Goal: Task Accomplishment & Management: Manage account settings

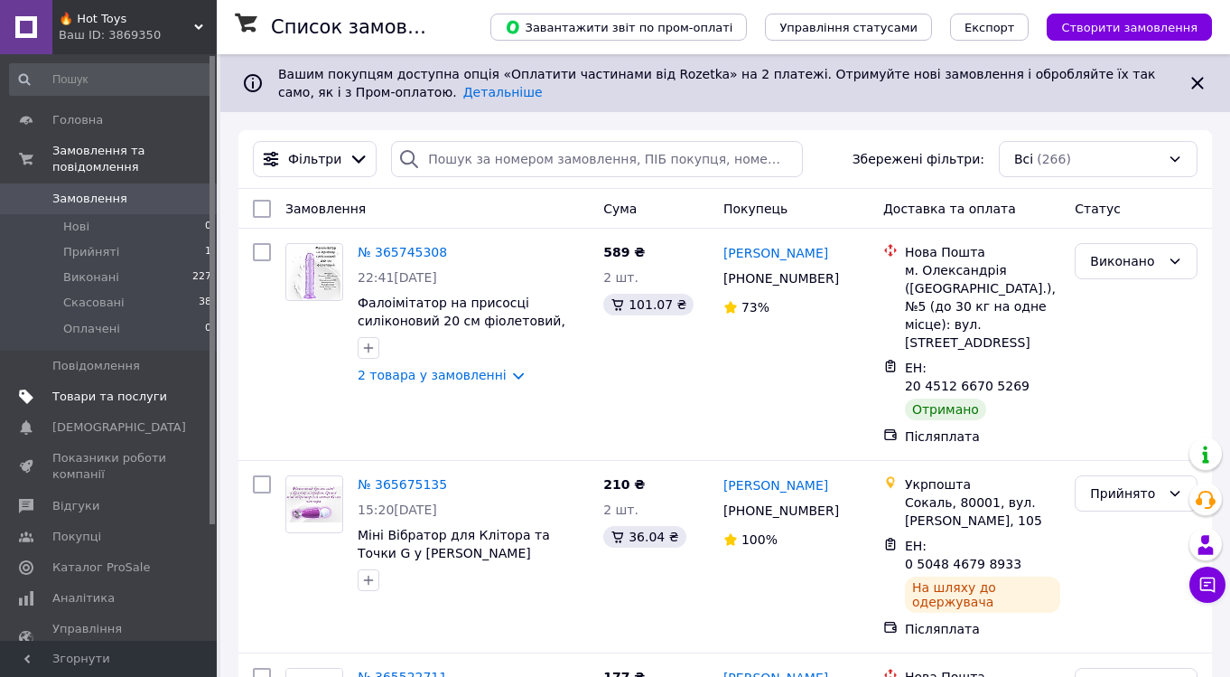
click at [126, 390] on span "Товари та послуги" at bounding box center [109, 396] width 115 height 16
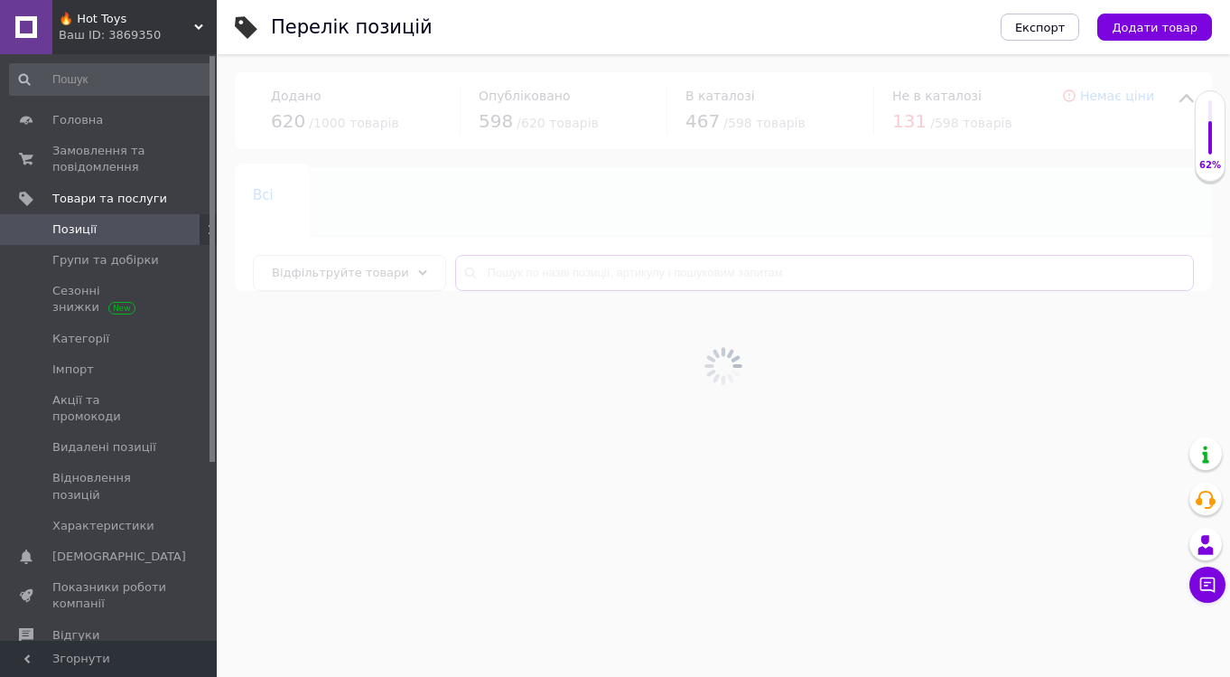
click at [544, 270] on input "text" at bounding box center [824, 273] width 739 height 36
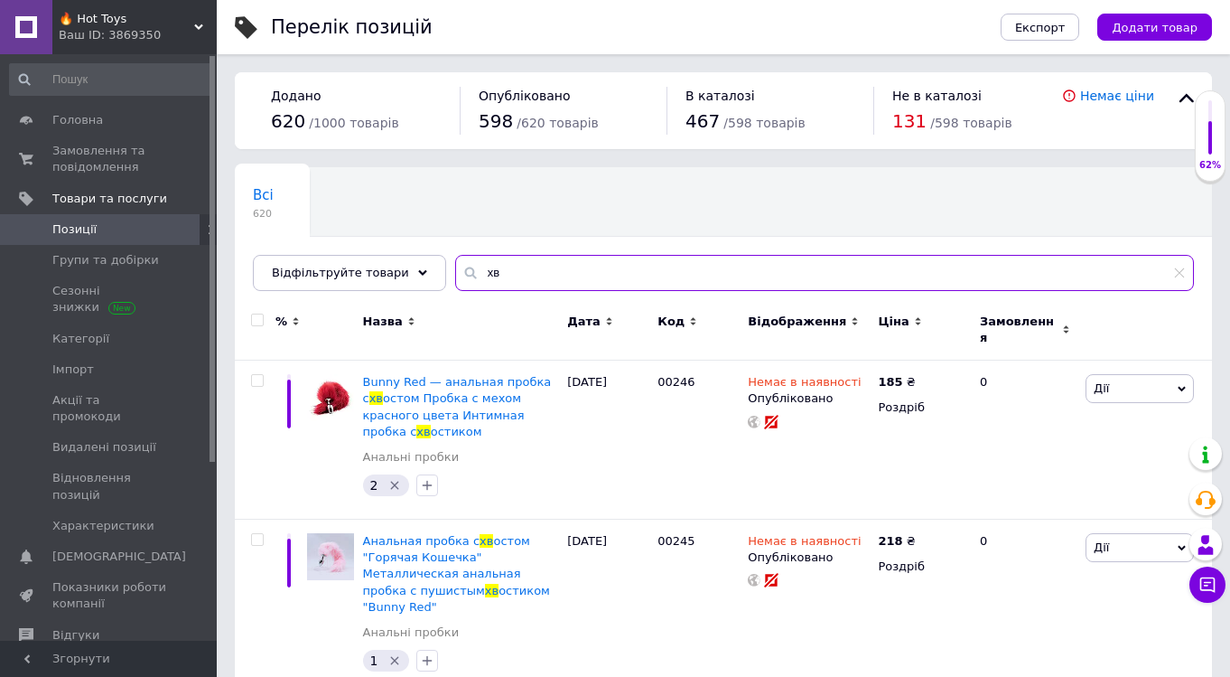
click at [557, 271] on input "хв" at bounding box center [824, 273] width 739 height 36
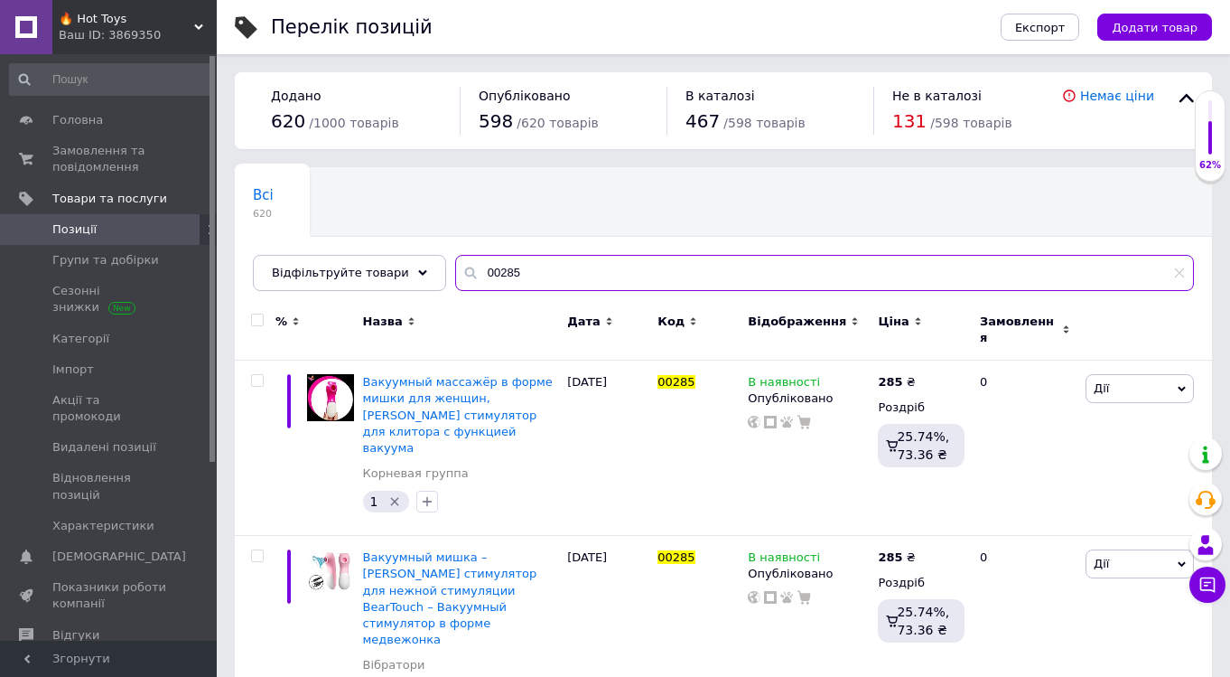
type input "00285"
click at [190, 24] on span "🔥 Hot Toys" at bounding box center [127, 19] width 136 height 16
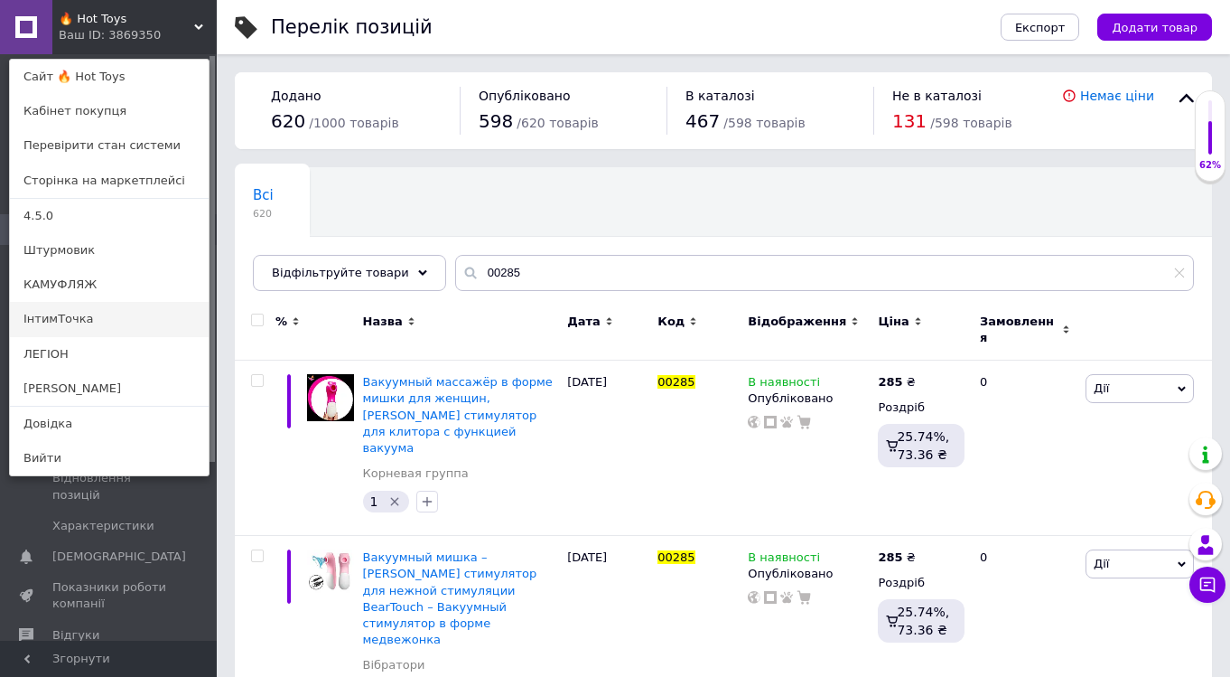
click at [91, 325] on link "ІнтимТочка" at bounding box center [109, 319] width 199 height 34
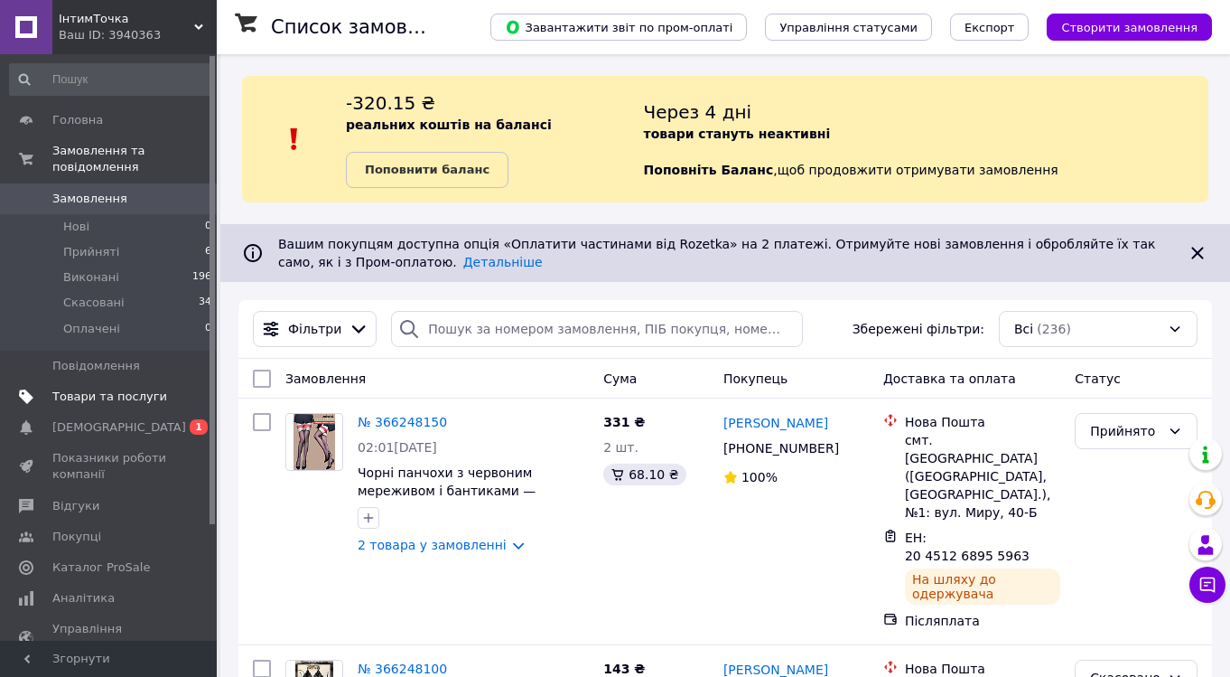
click at [102, 398] on span "Товари та послуги" at bounding box center [109, 396] width 115 height 16
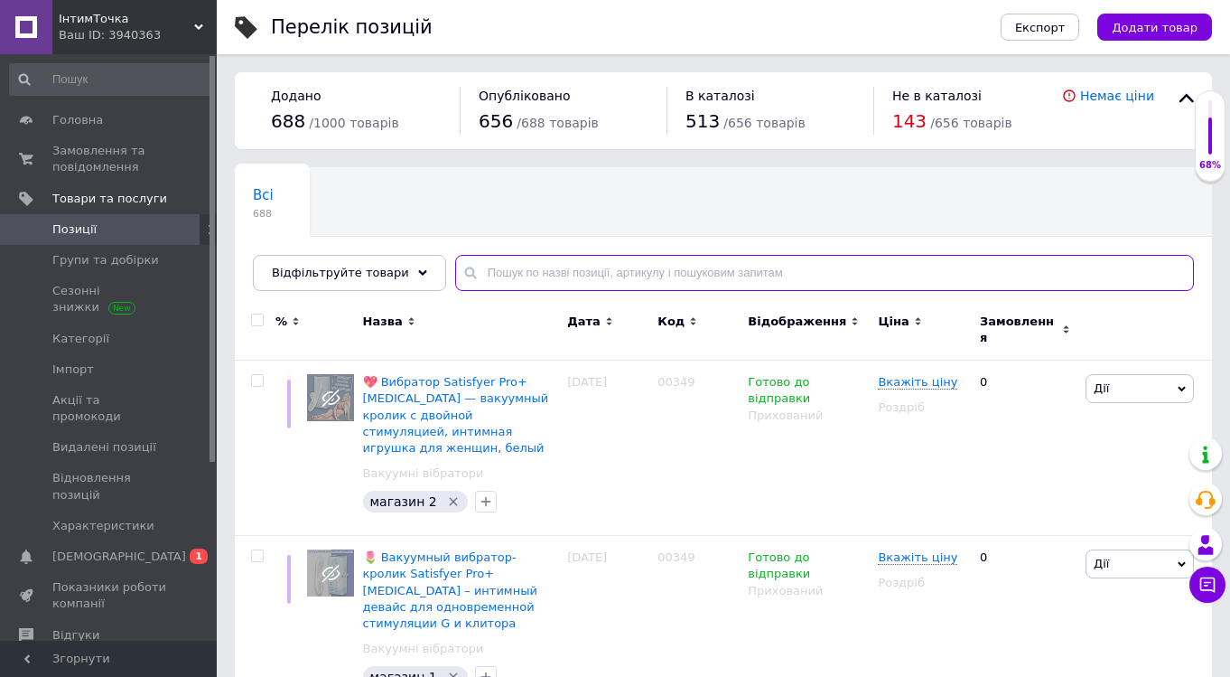
click at [647, 280] on input "text" at bounding box center [824, 273] width 739 height 36
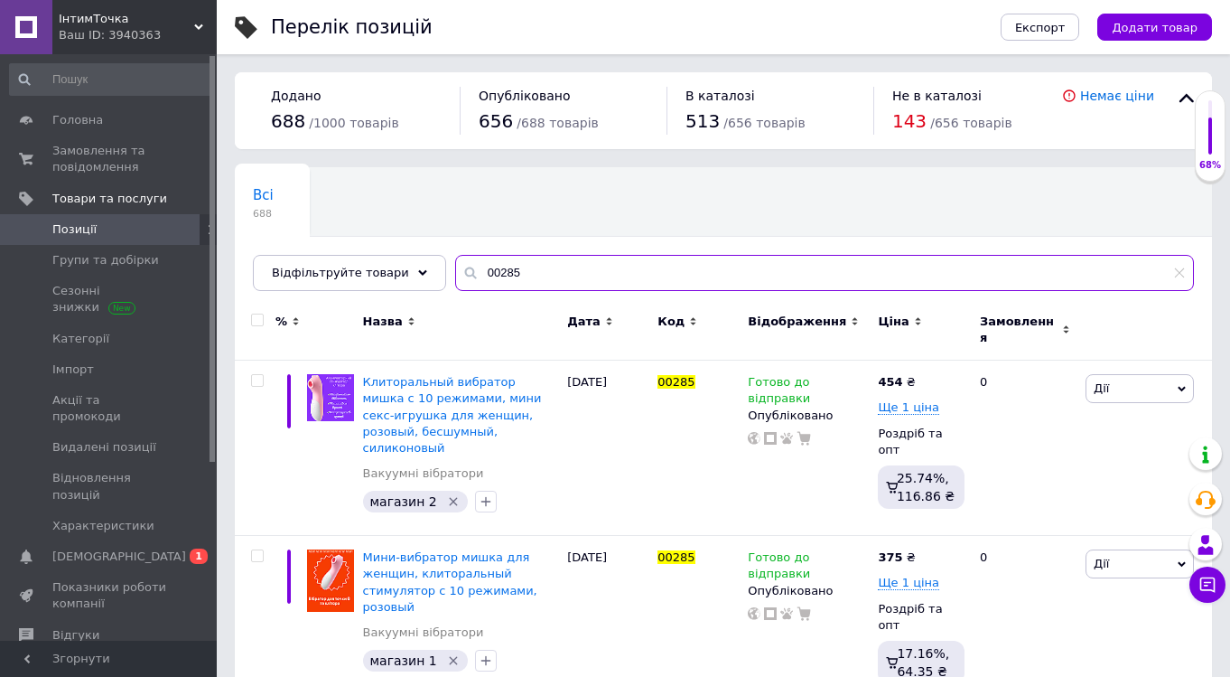
type input "00285"
click at [191, 33] on div "Ваш ID: 3940363" at bounding box center [138, 35] width 158 height 16
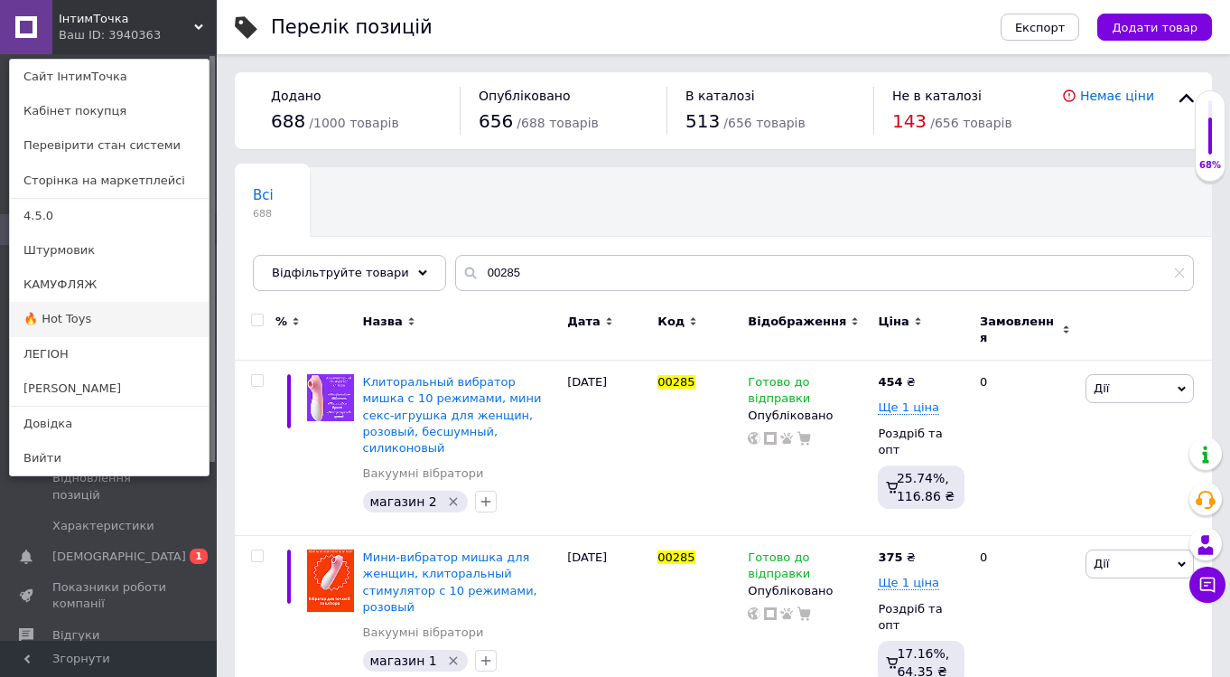
click at [100, 330] on link "🔥 Hot Toys" at bounding box center [109, 319] width 199 height 34
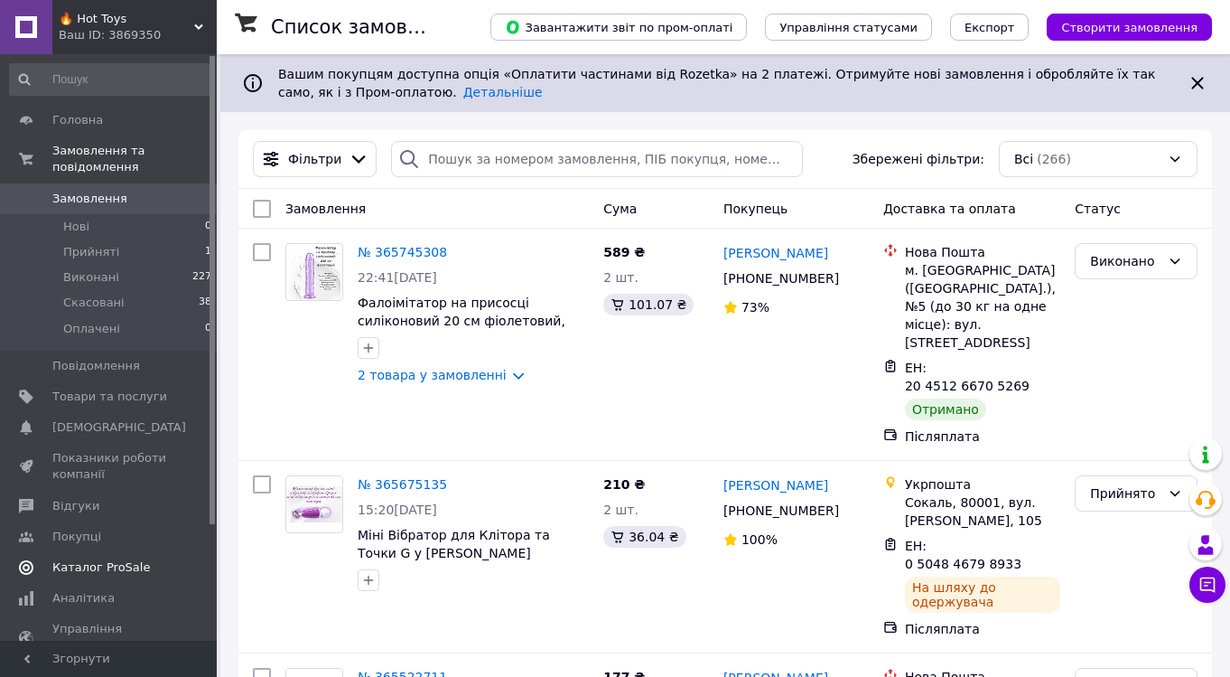
click at [101, 563] on span "Каталог ProSale" at bounding box center [101, 567] width 98 height 16
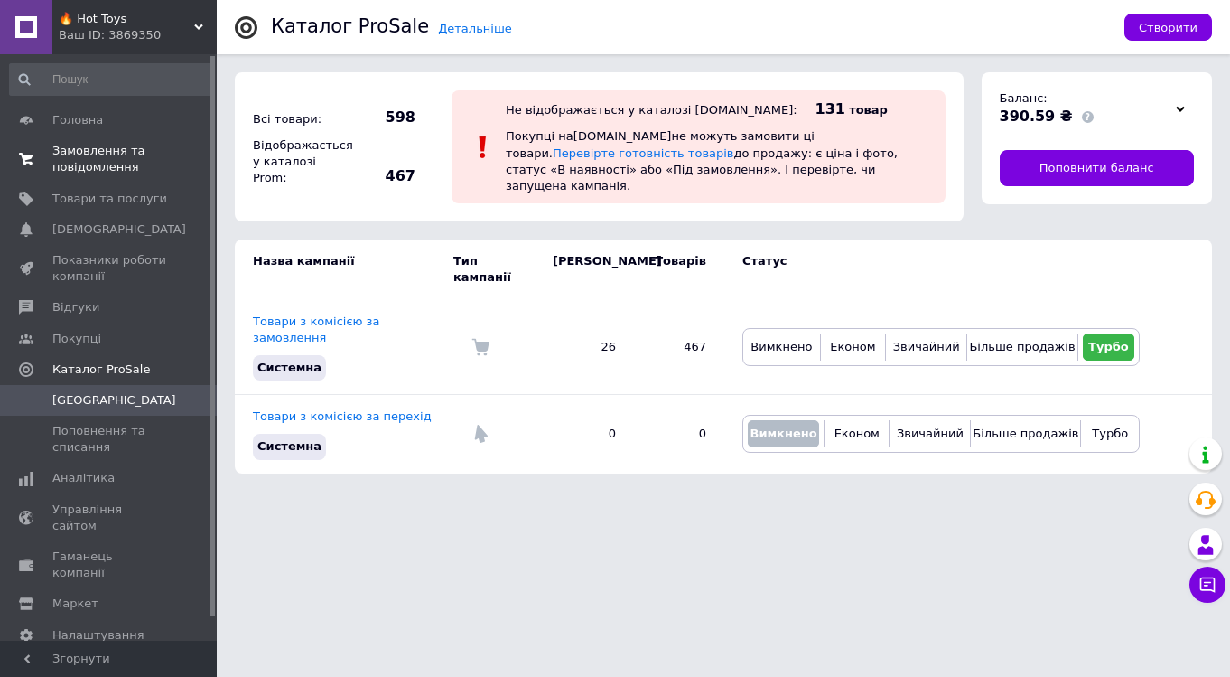
click at [102, 146] on span "Замовлення та повідомлення" at bounding box center [109, 159] width 115 height 33
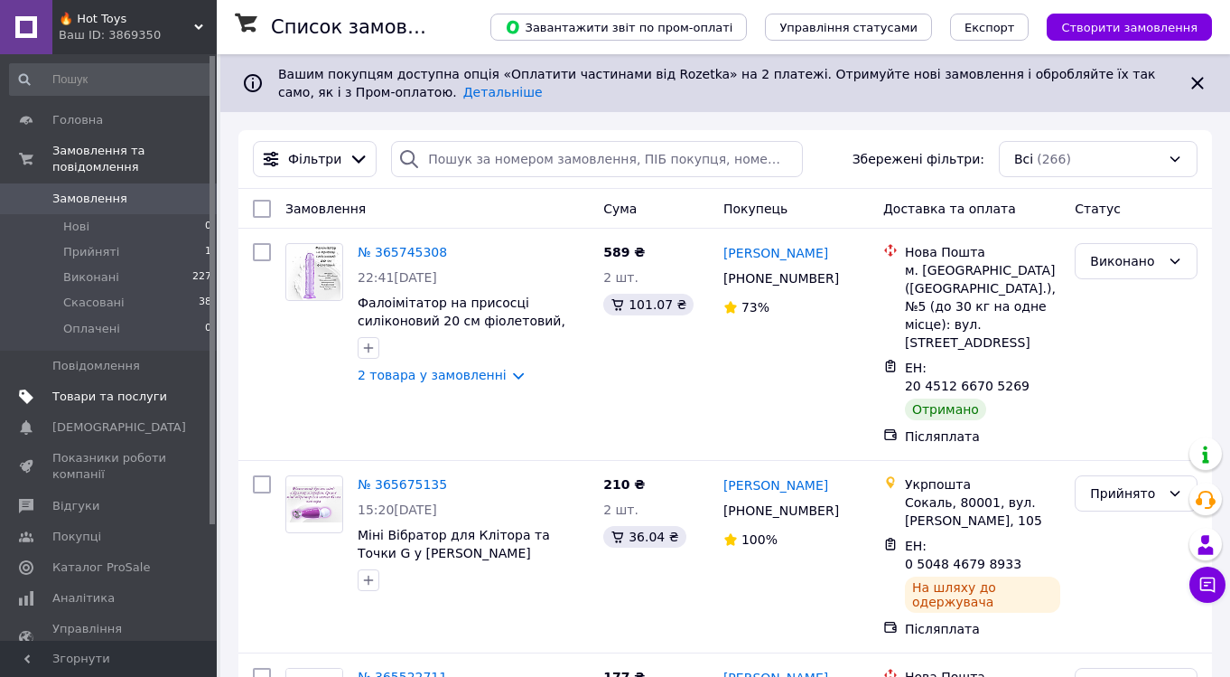
click at [91, 394] on span "Товари та послуги" at bounding box center [109, 396] width 115 height 16
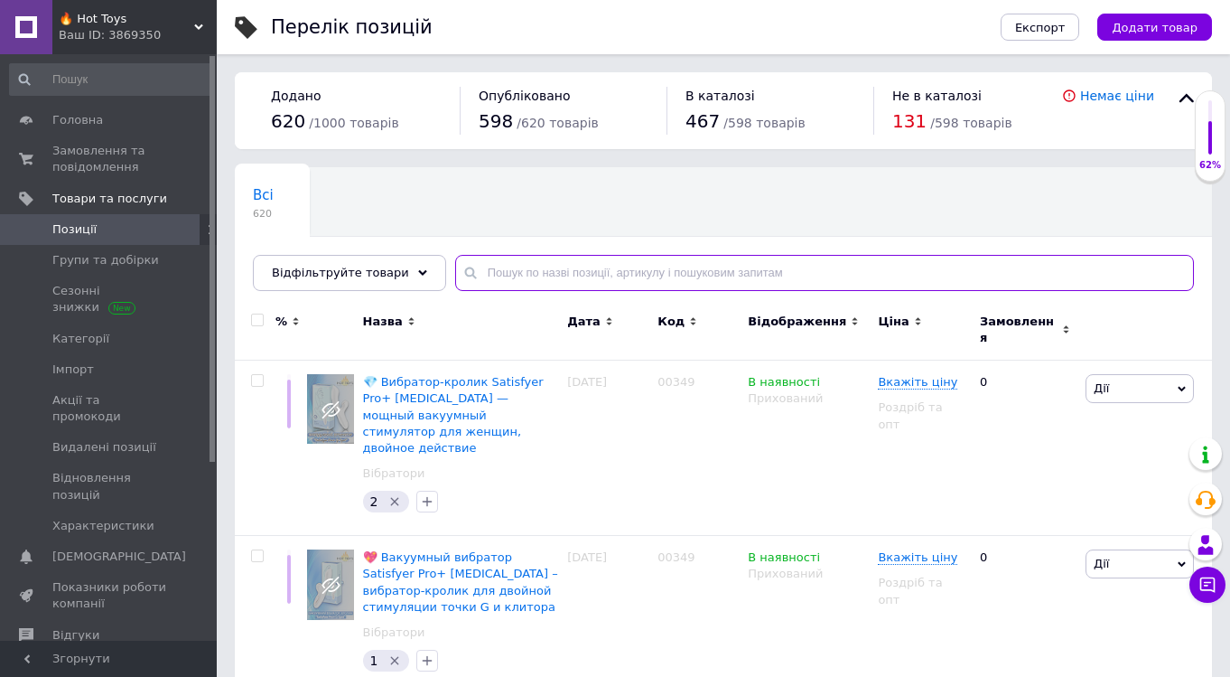
click at [613, 272] on input "text" at bounding box center [824, 273] width 739 height 36
click at [418, 272] on use at bounding box center [422, 271] width 9 height 5
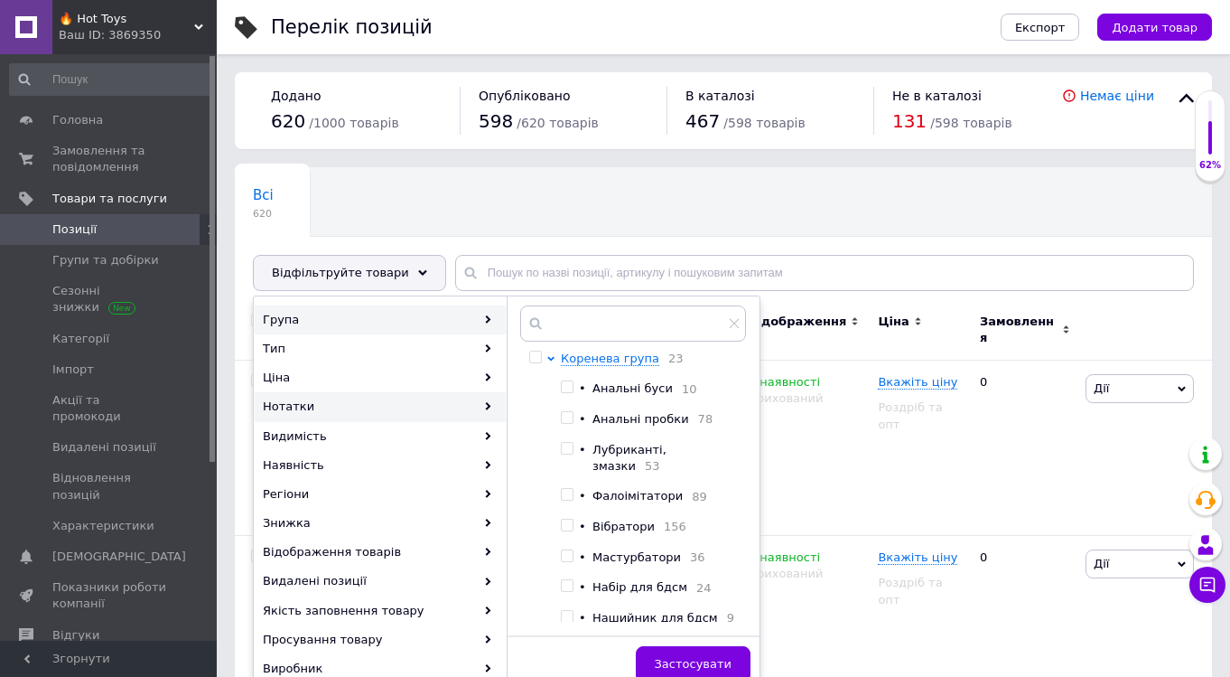
click at [494, 408] on div "Нотатки" at bounding box center [380, 406] width 251 height 29
click at [476, 409] on div "Нотатки" at bounding box center [380, 406] width 251 height 29
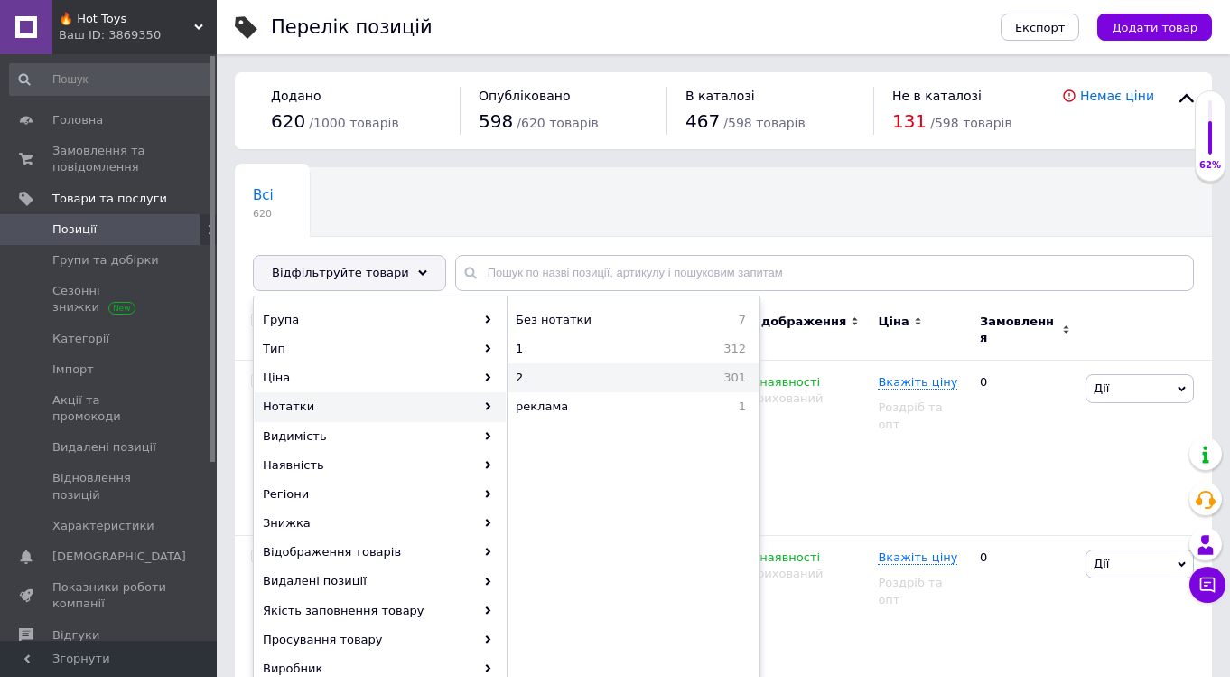
click at [529, 377] on span "2" at bounding box center [538, 378] width 44 height 16
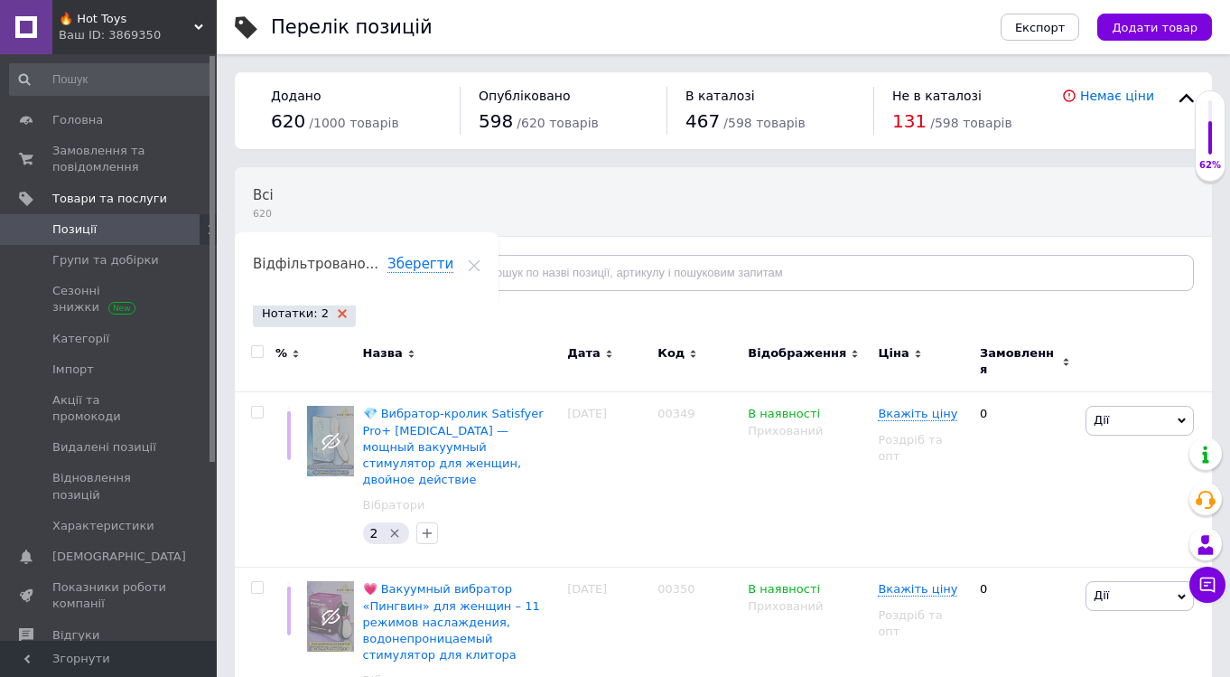
click at [338, 313] on use at bounding box center [342, 313] width 9 height 9
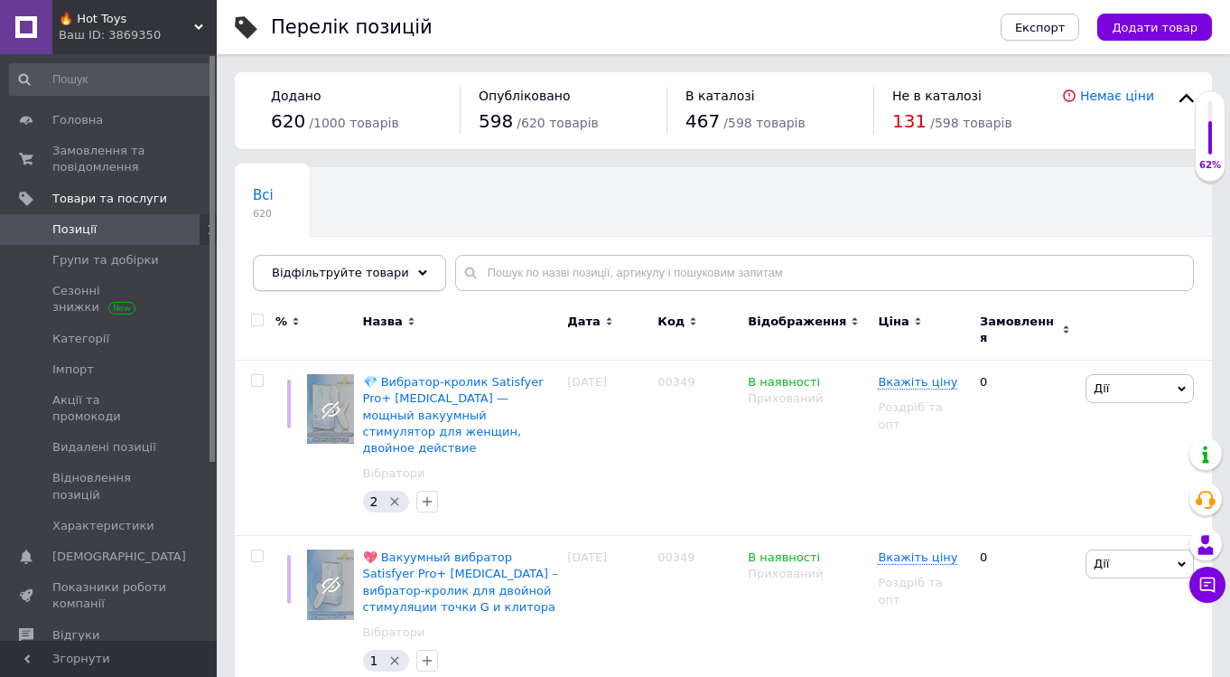
click at [417, 274] on div "Відфільтруйте товари" at bounding box center [349, 273] width 193 height 36
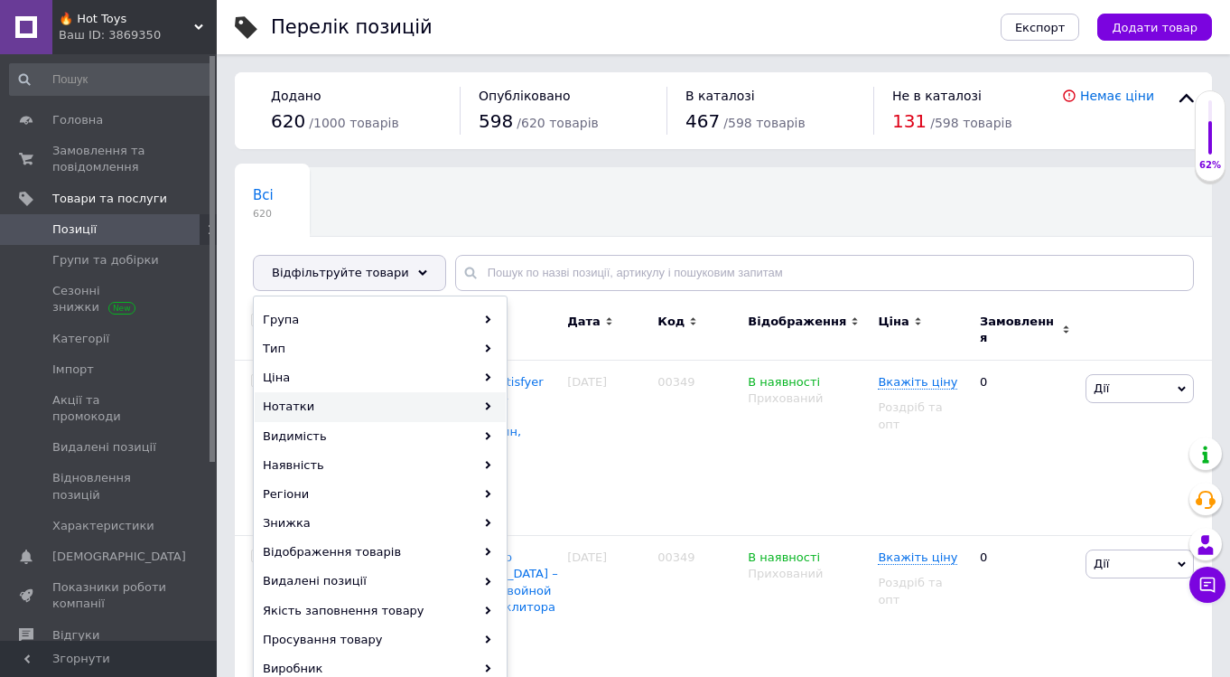
click at [492, 407] on div "Нотатки" at bounding box center [380, 406] width 251 height 29
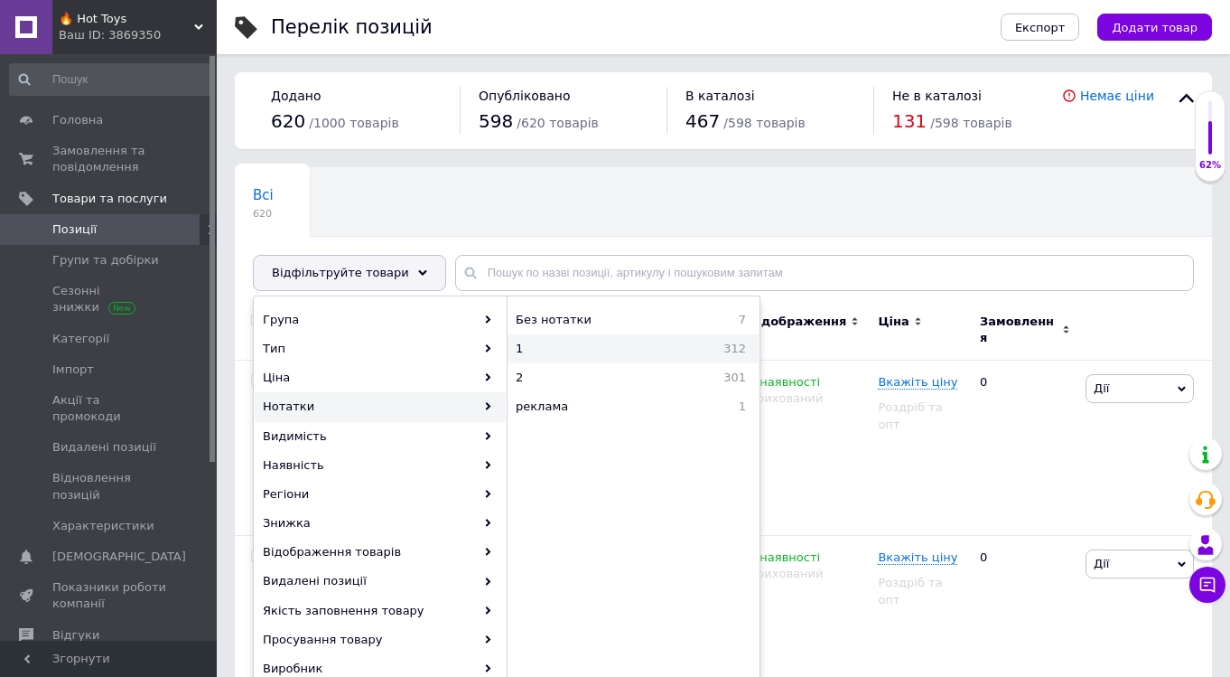
click at [532, 349] on span "1" at bounding box center [538, 349] width 44 height 16
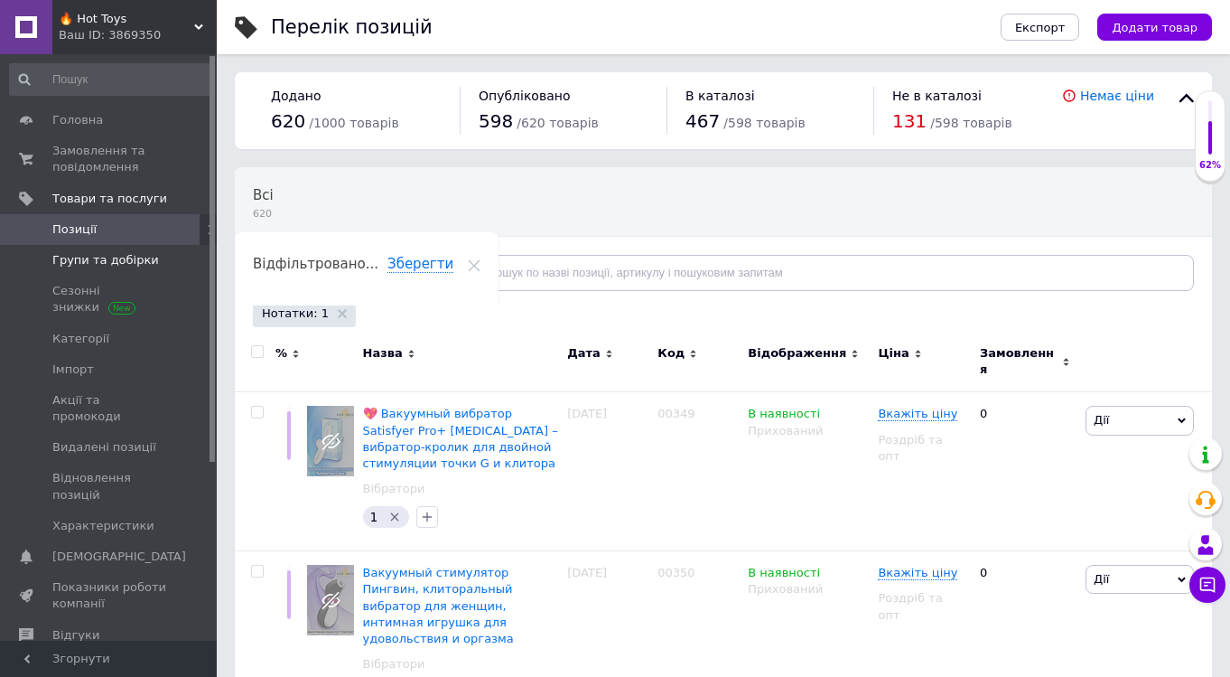
click at [91, 262] on span "Групи та добірки" at bounding box center [105, 260] width 107 height 16
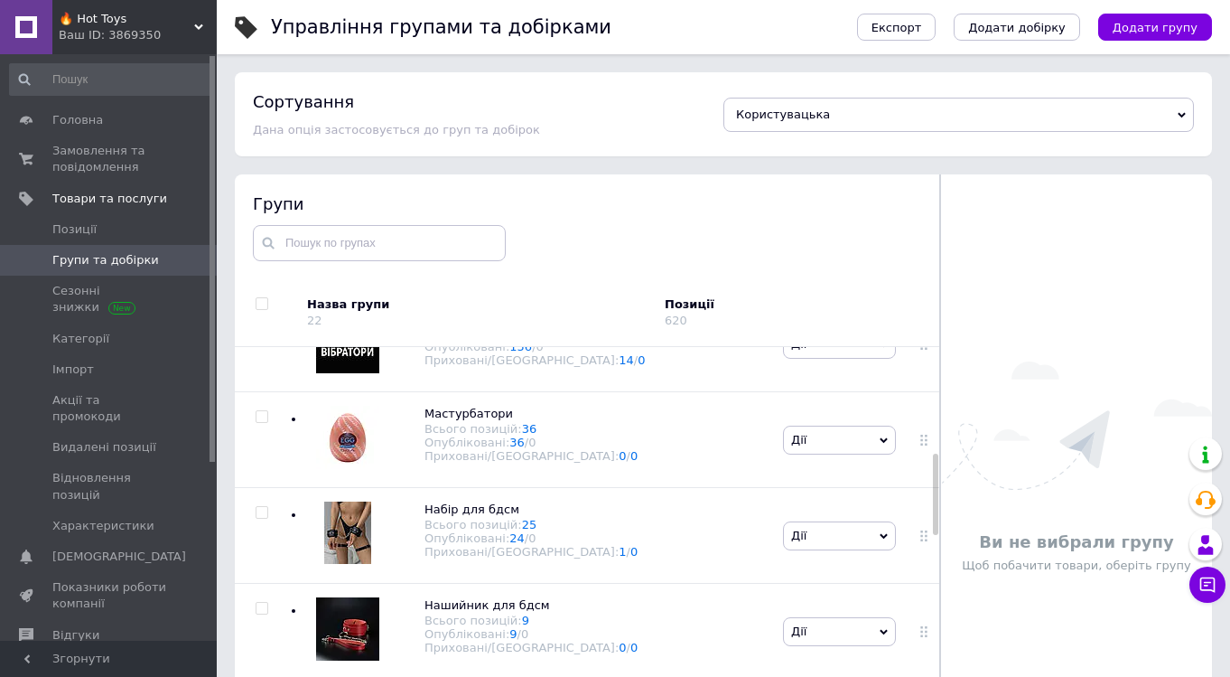
scroll to position [536, 0]
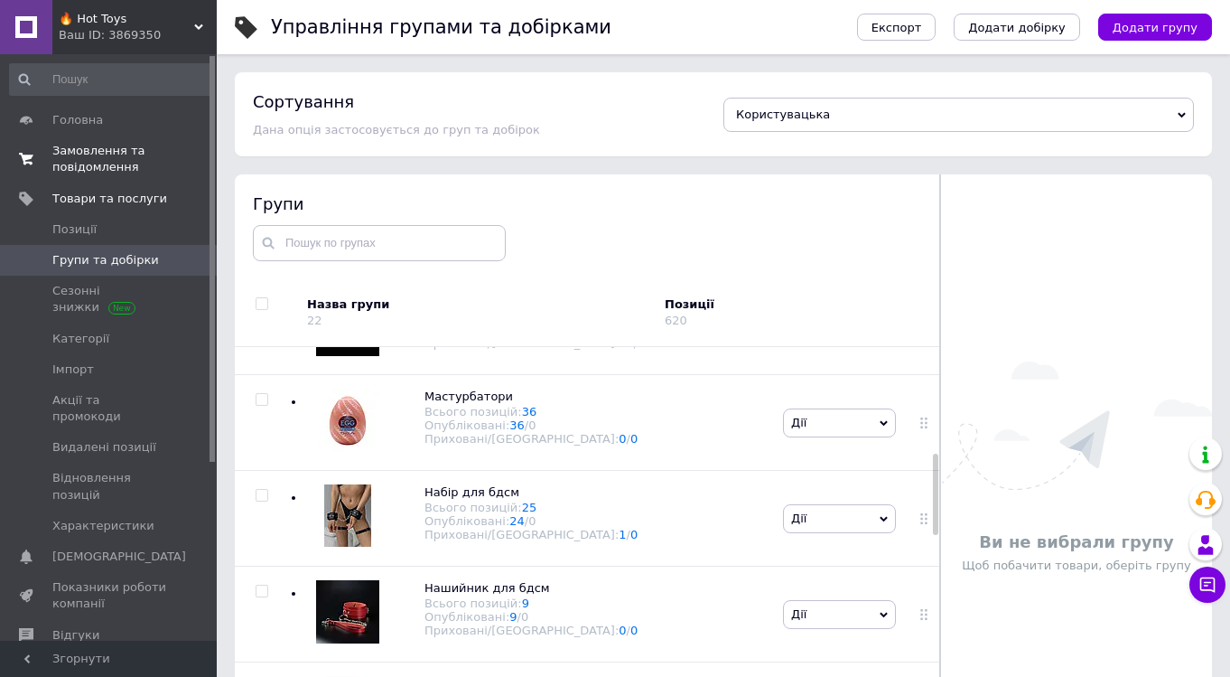
click at [103, 173] on span "Замовлення та повідомлення" at bounding box center [109, 159] width 115 height 33
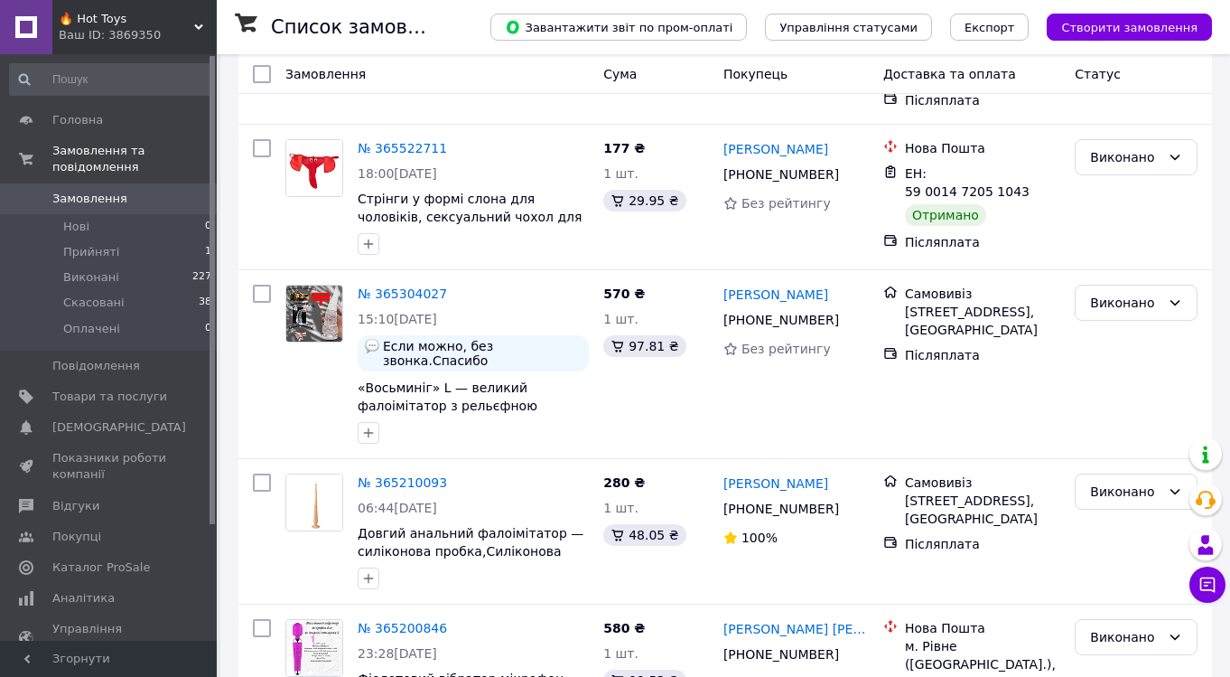
scroll to position [547, 0]
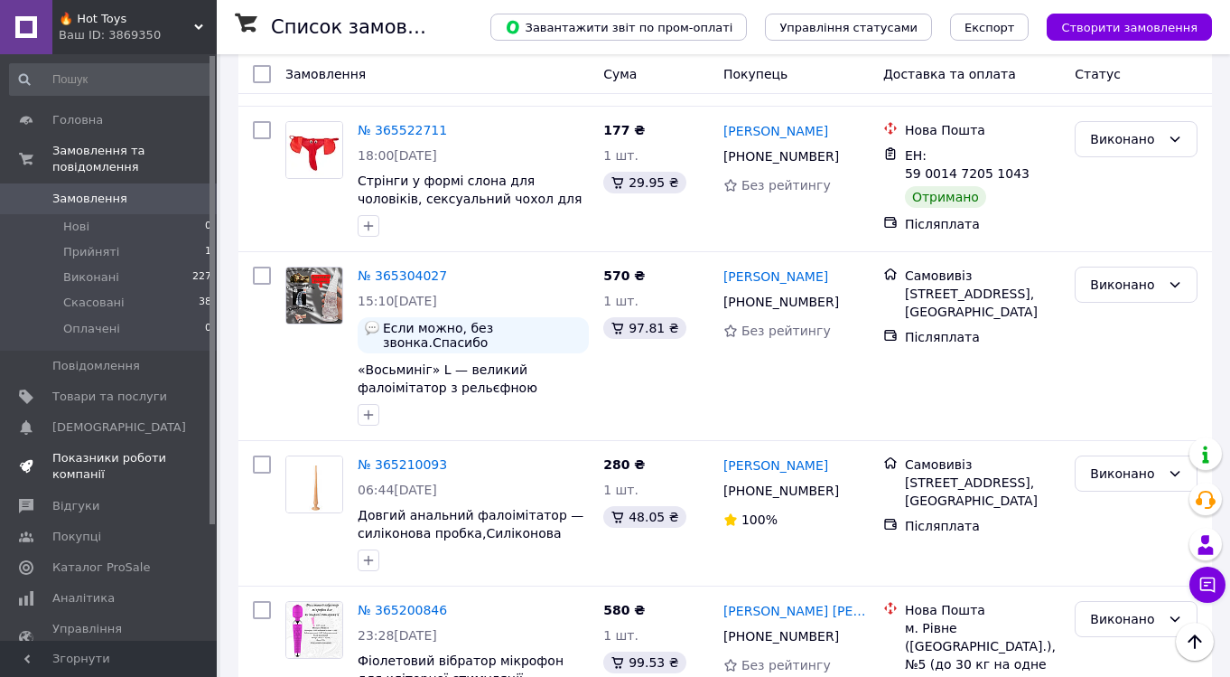
click at [86, 471] on span "Показники роботи компанії" at bounding box center [109, 466] width 115 height 33
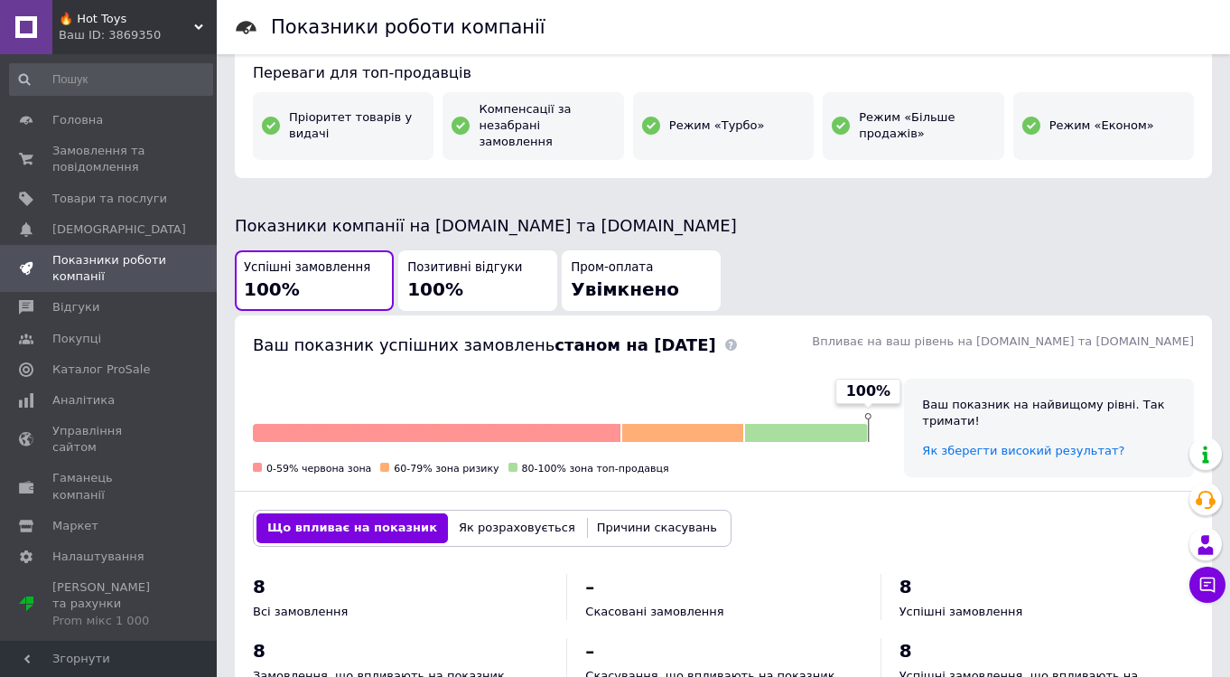
scroll to position [397, 0]
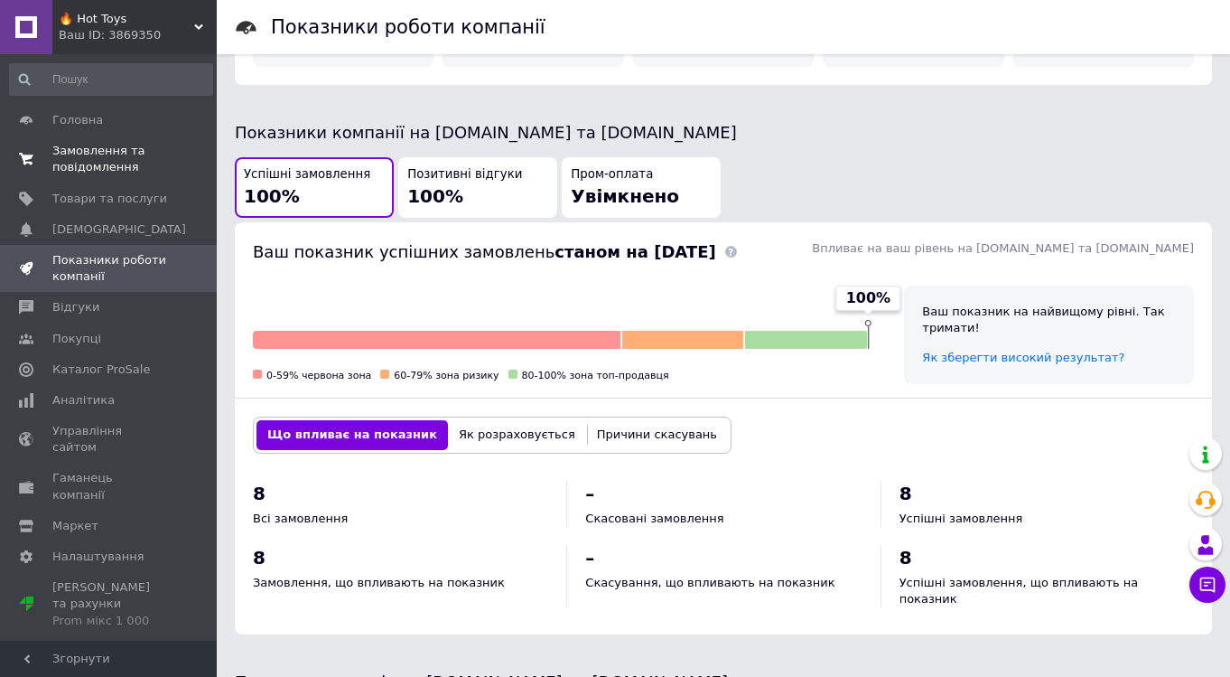
click at [91, 150] on span "Замовлення та повідомлення" at bounding box center [109, 159] width 115 height 33
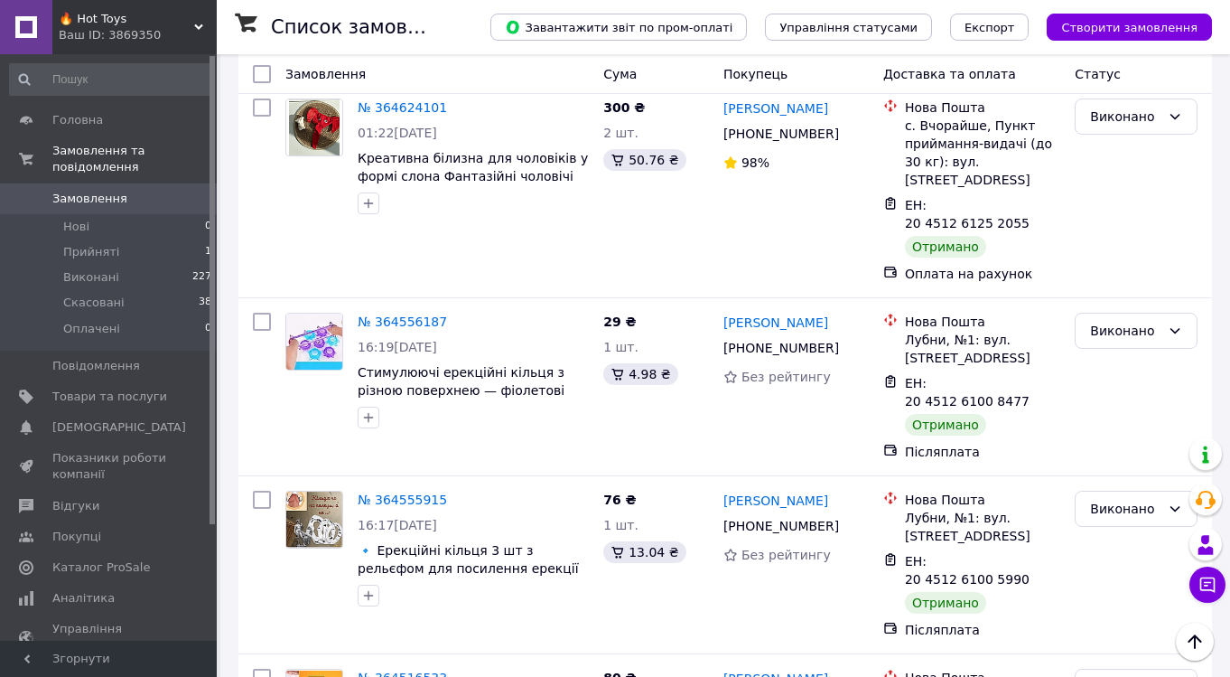
scroll to position [2195, 0]
click at [202, 23] on icon at bounding box center [198, 27] width 9 height 9
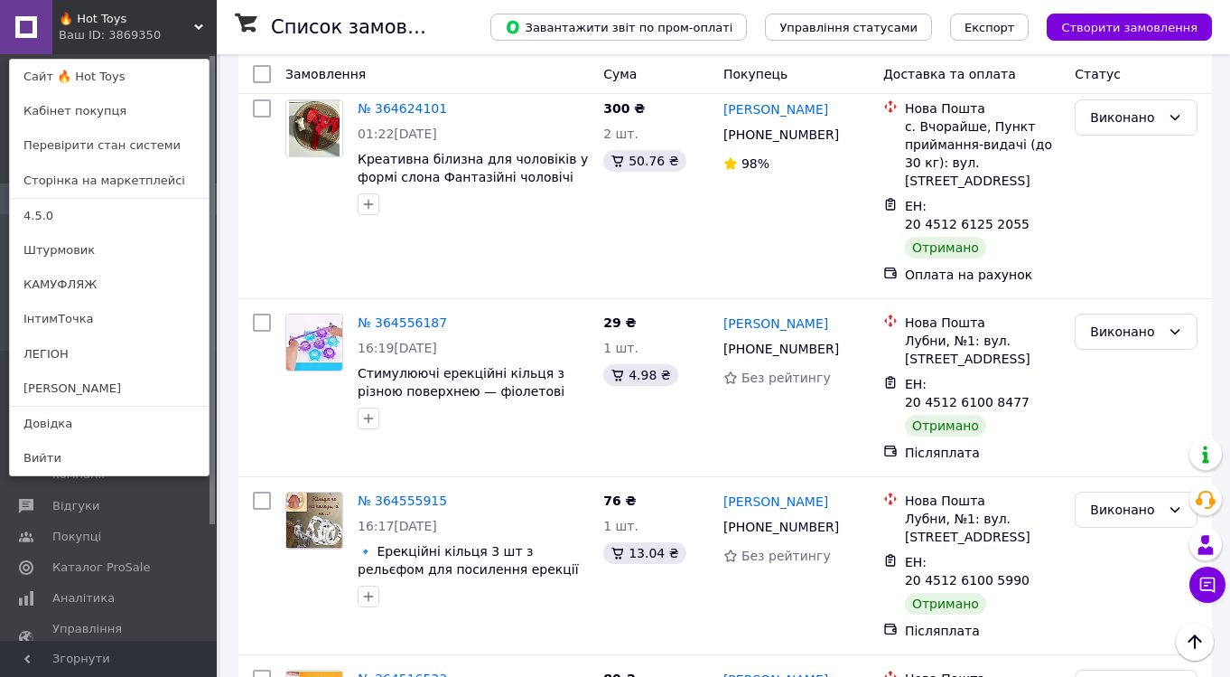
click at [164, 23] on div "🔥 Hot Toys Ваш ID: 3869350 Сайт 🔥 Hot Toys Кабінет покупця Перевірити стан сист…" at bounding box center [108, 27] width 217 height 54
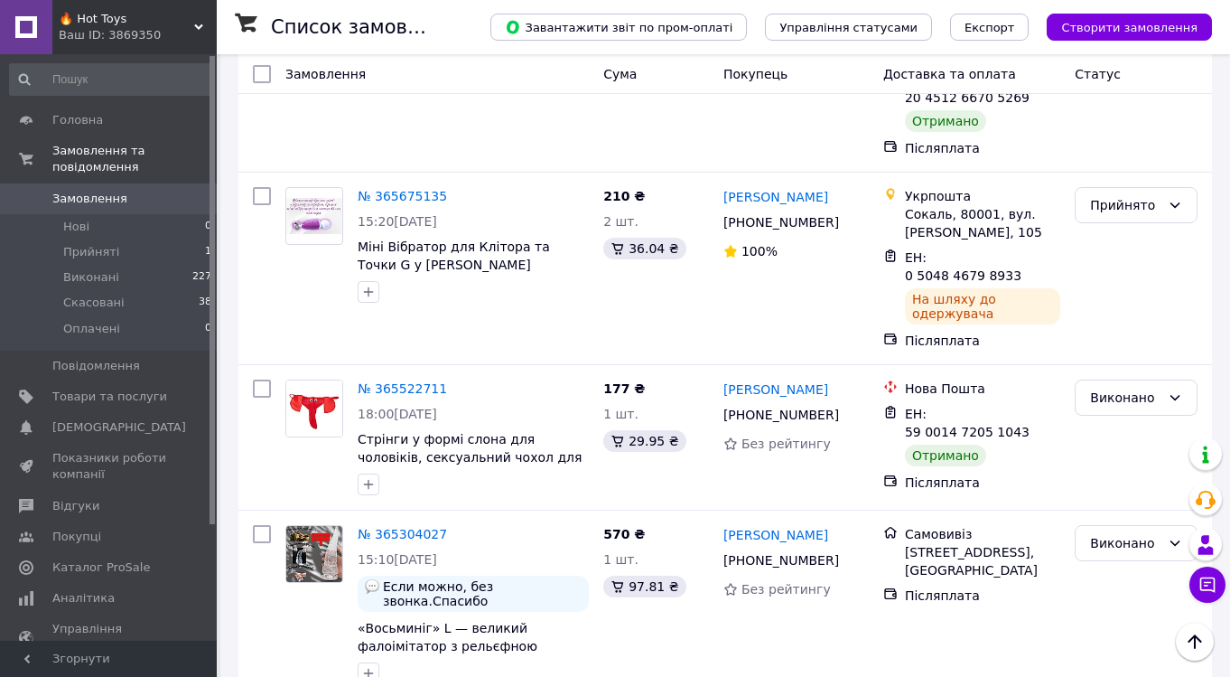
scroll to position [269, 0]
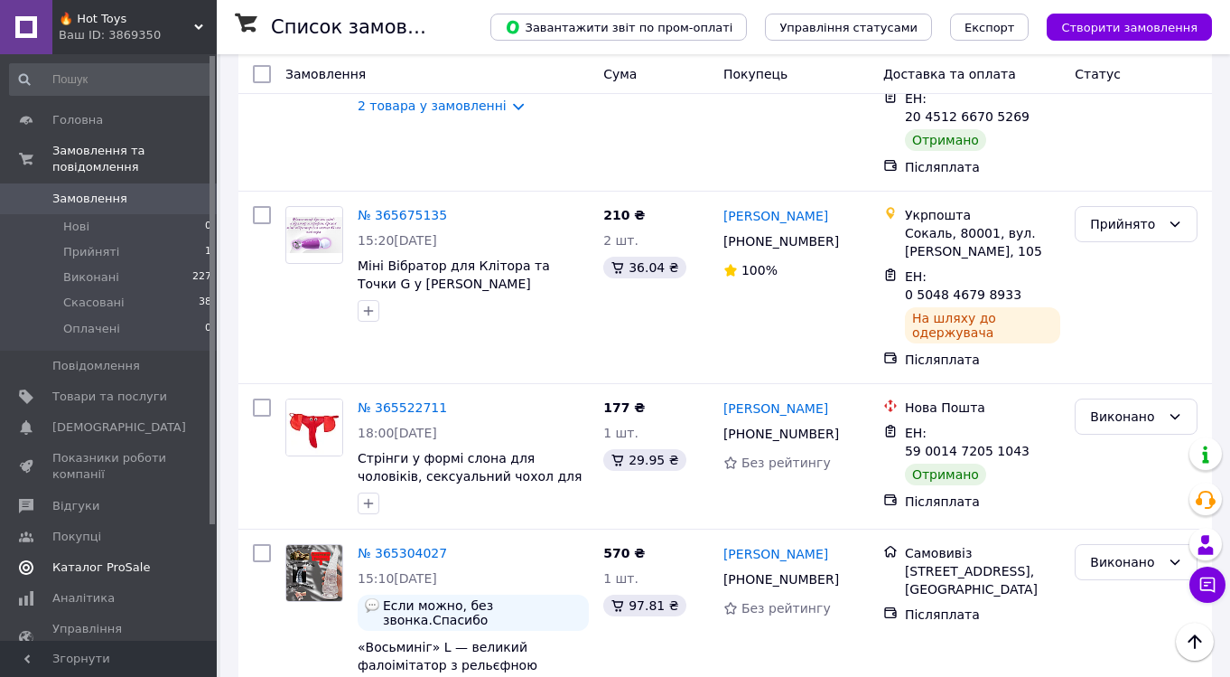
click at [96, 562] on span "Каталог ProSale" at bounding box center [101, 567] width 98 height 16
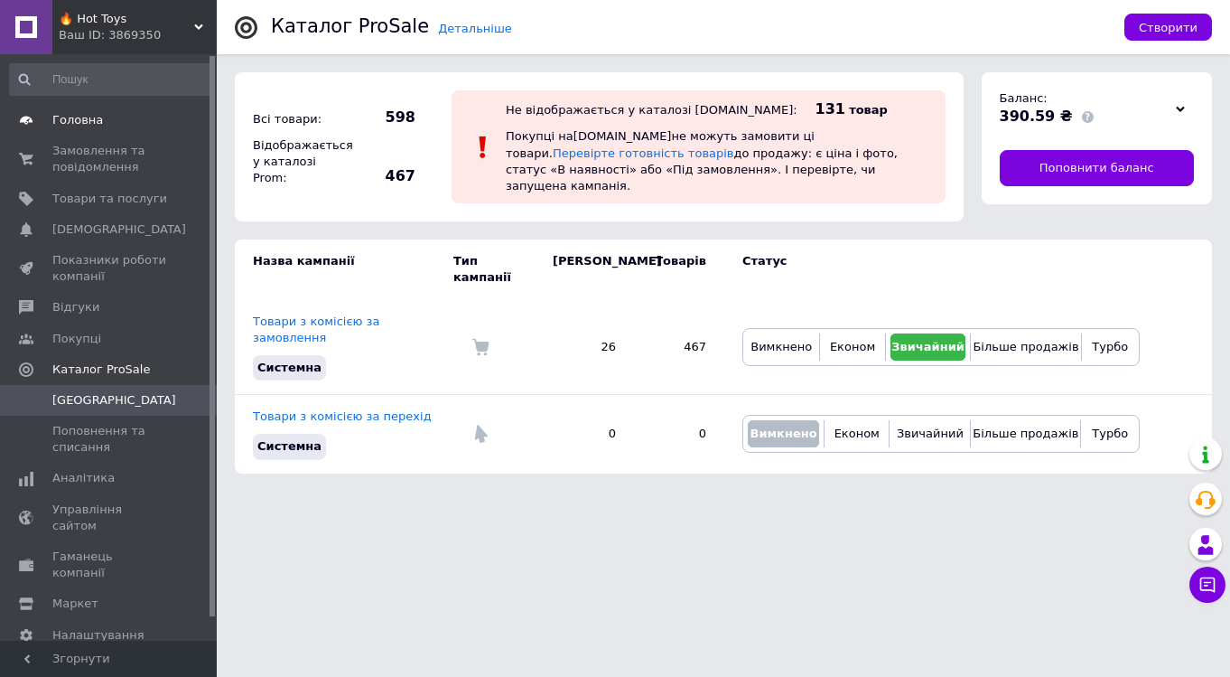
click at [83, 120] on span "Головна" at bounding box center [77, 120] width 51 height 16
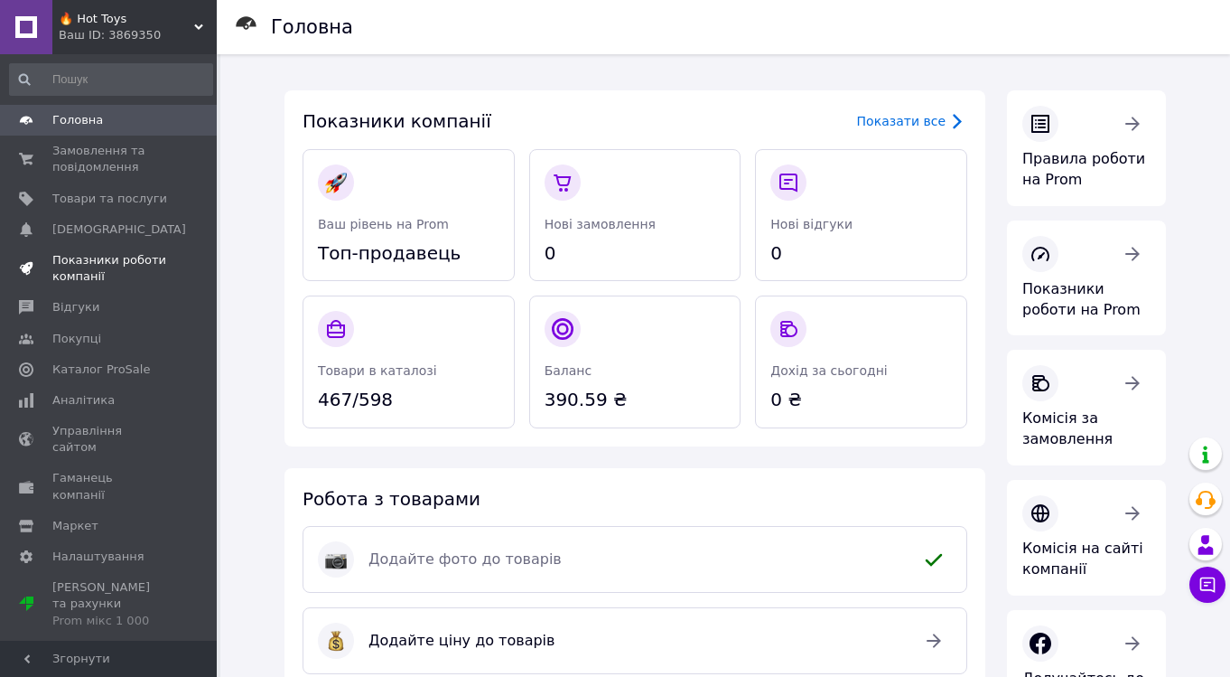
click at [72, 257] on span "Показники роботи компанії" at bounding box center [109, 268] width 115 height 33
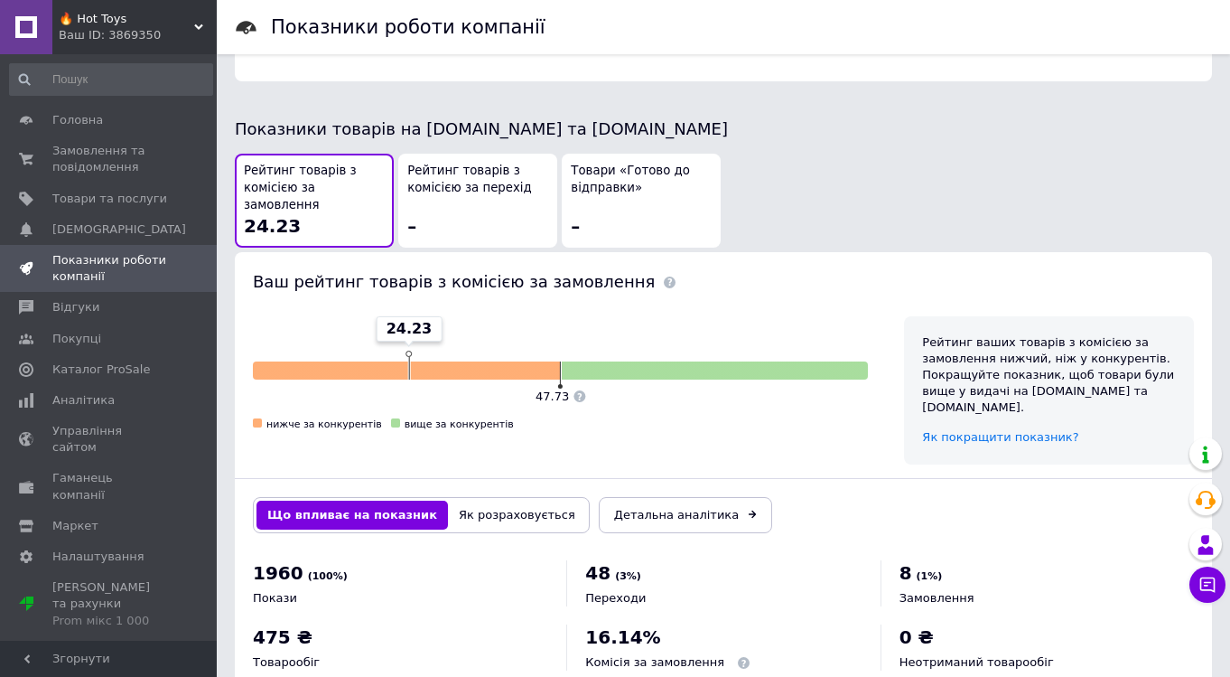
scroll to position [957, 0]
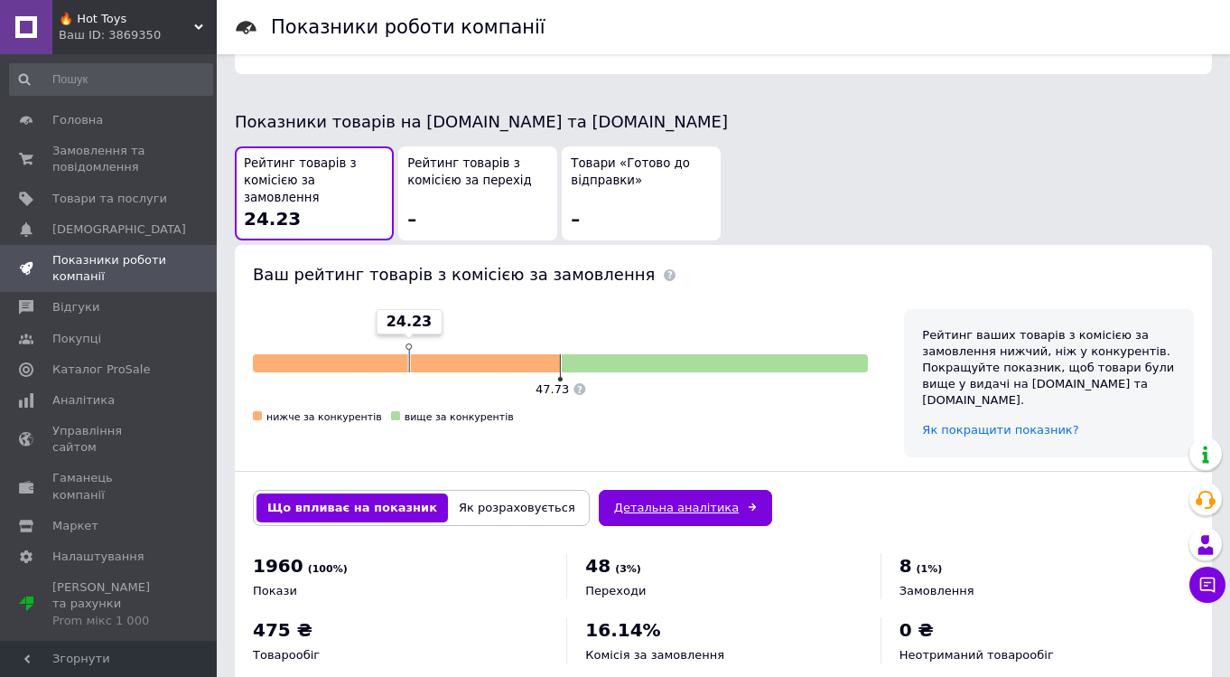
click at [635, 490] on link "Детальна аналітика" at bounding box center [685, 508] width 173 height 36
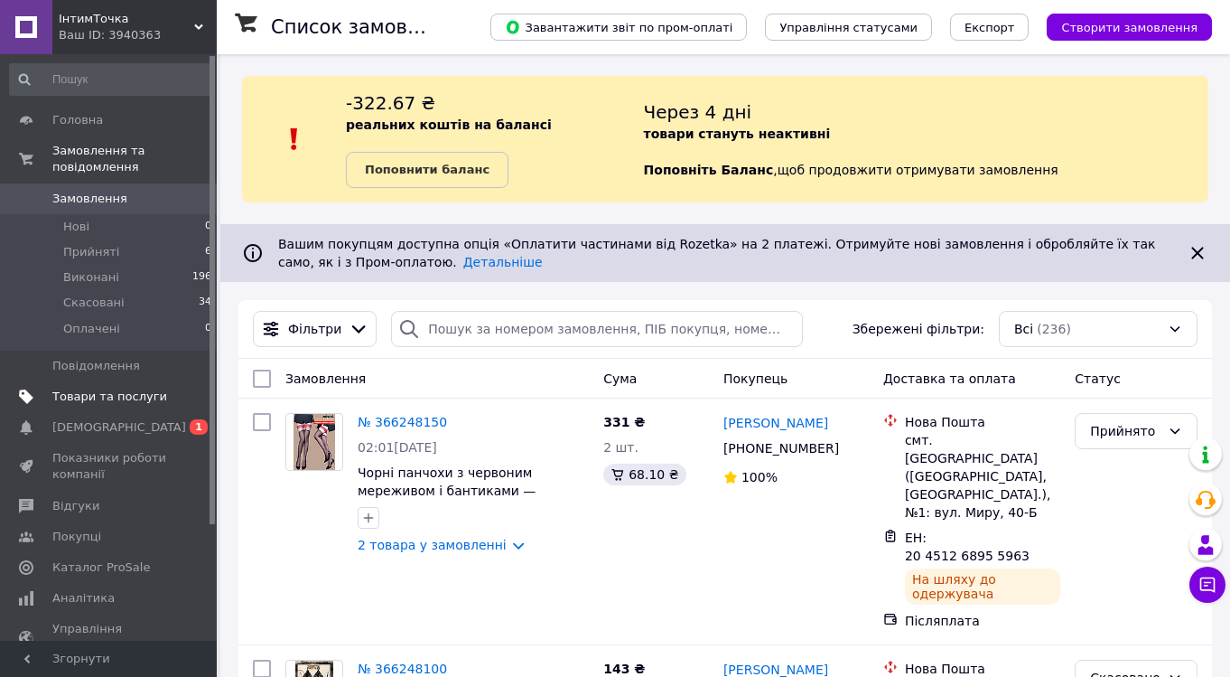
click at [96, 401] on span "Товари та послуги" at bounding box center [109, 396] width 115 height 16
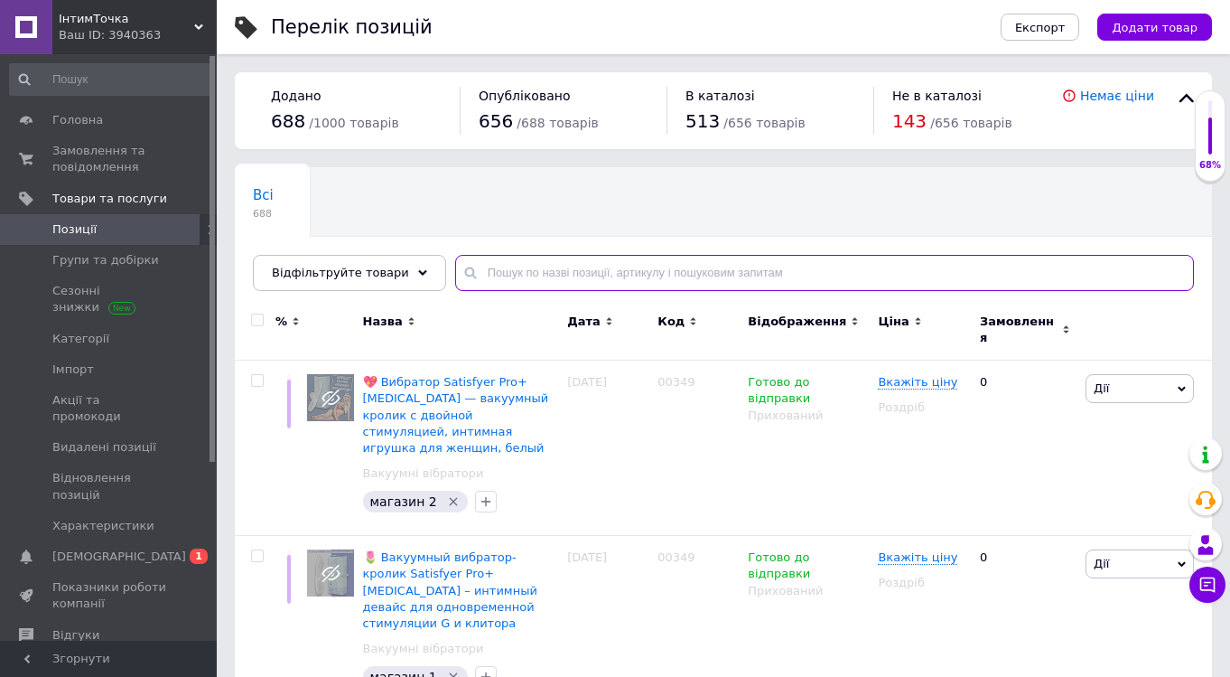
click at [514, 269] on input "text" at bounding box center [824, 273] width 739 height 36
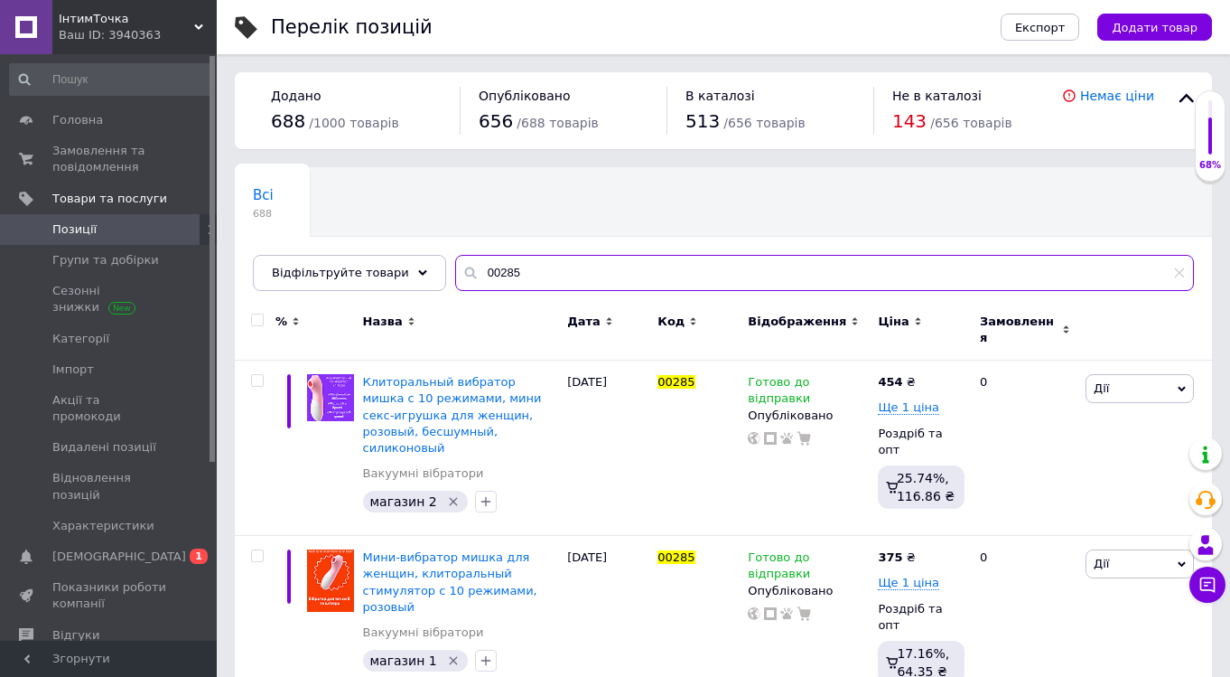
scroll to position [8, 0]
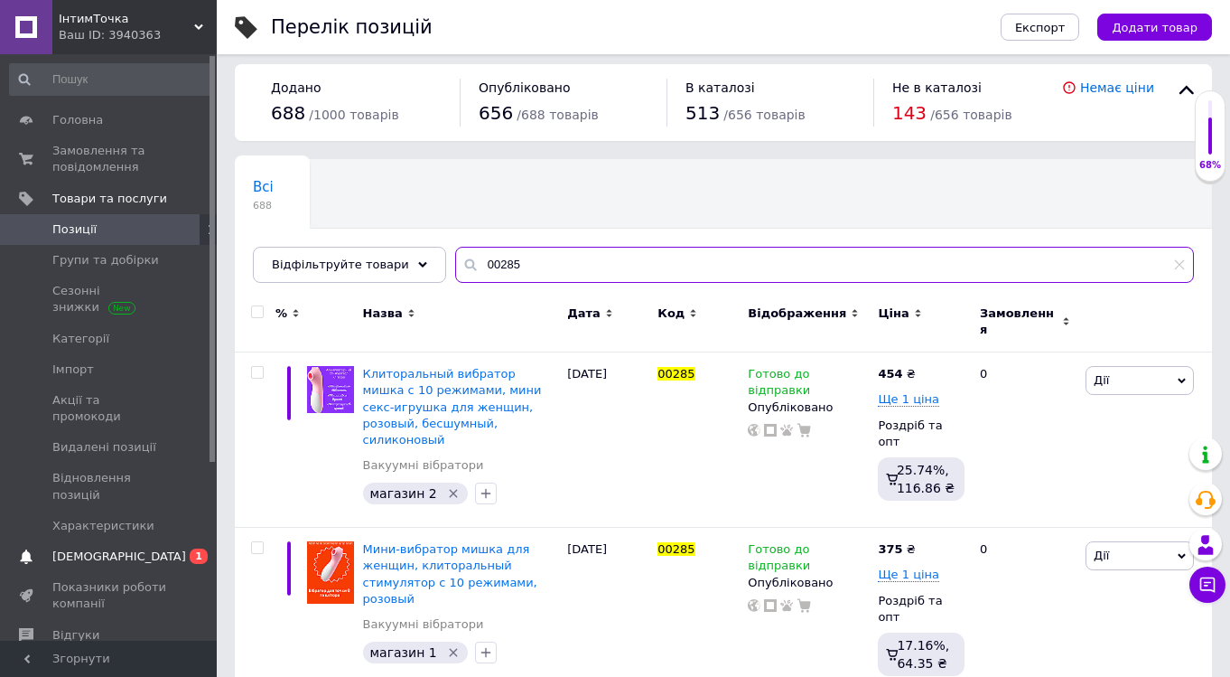
type input "00285"
click at [80, 548] on span "[DEMOGRAPHIC_DATA]" at bounding box center [119, 556] width 134 height 16
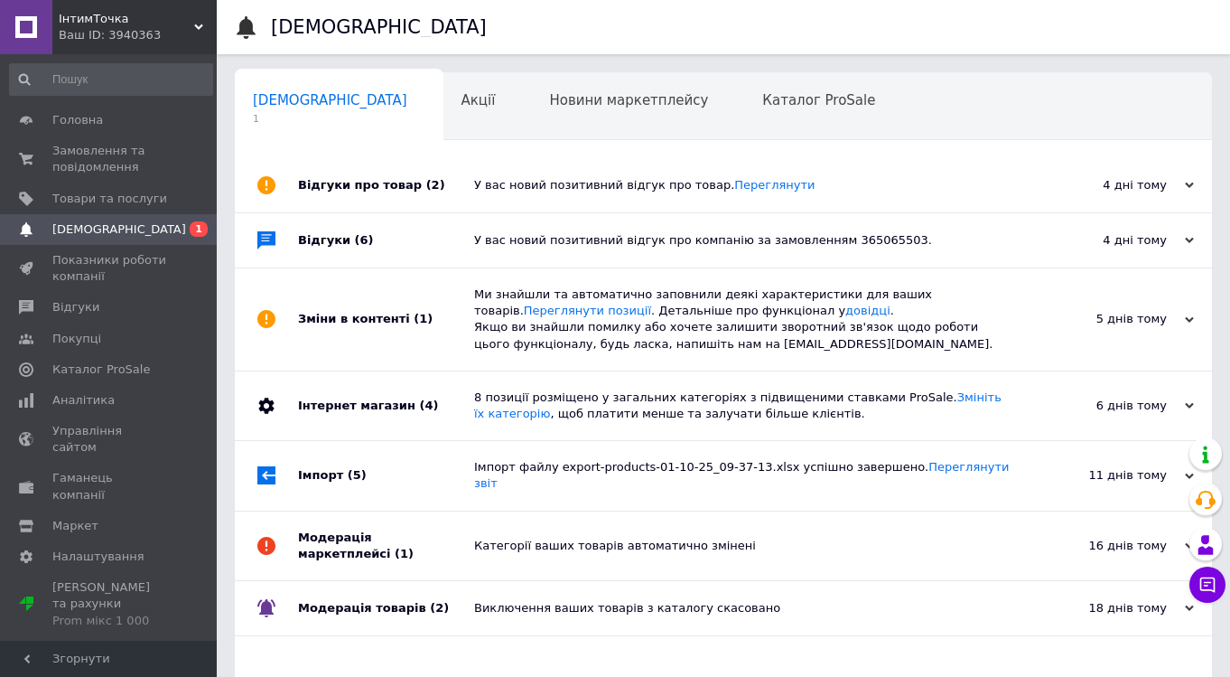
click at [290, 101] on span "[DEMOGRAPHIC_DATA]" at bounding box center [330, 100] width 154 height 16
click at [68, 223] on span "[DEMOGRAPHIC_DATA]" at bounding box center [119, 229] width 134 height 16
